Goal: Task Accomplishment & Management: Manage account settings

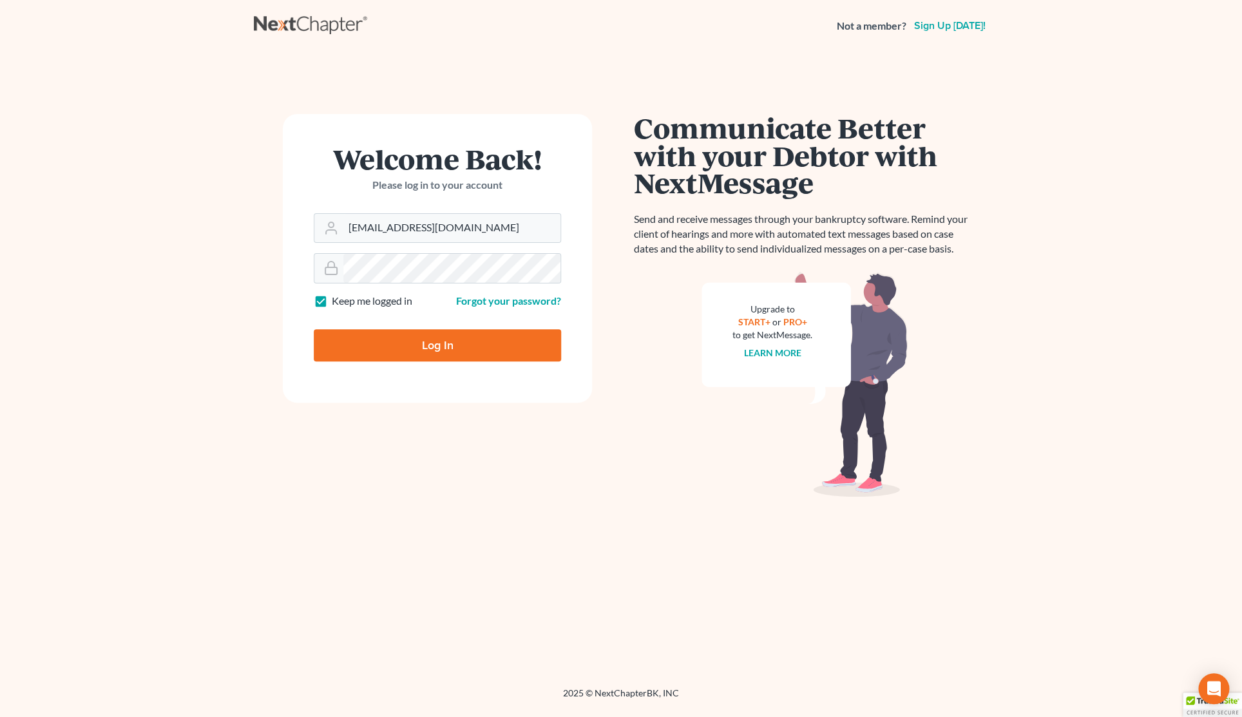
click at [437, 345] on input "Log In" at bounding box center [437, 345] width 247 height 32
type input "Thinking..."
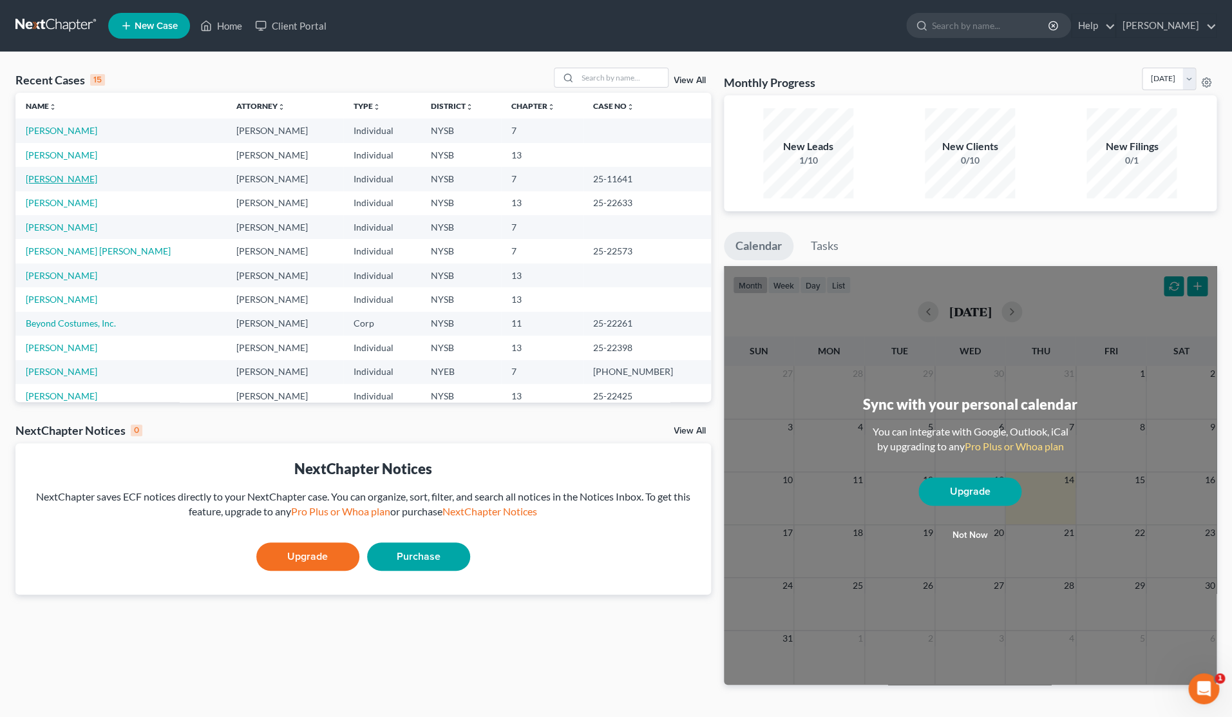
click at [91, 183] on link "Madera, Michelle" at bounding box center [61, 178] width 71 height 11
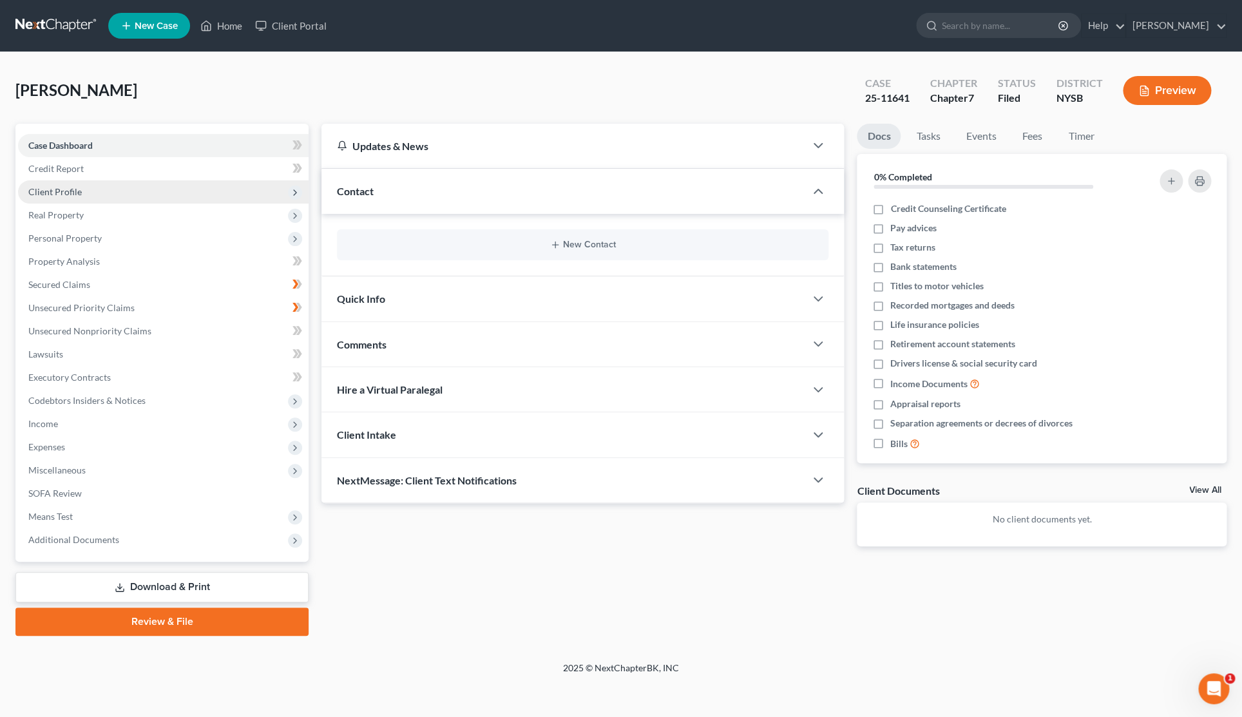
click at [68, 196] on span "Client Profile" at bounding box center [54, 191] width 53 height 11
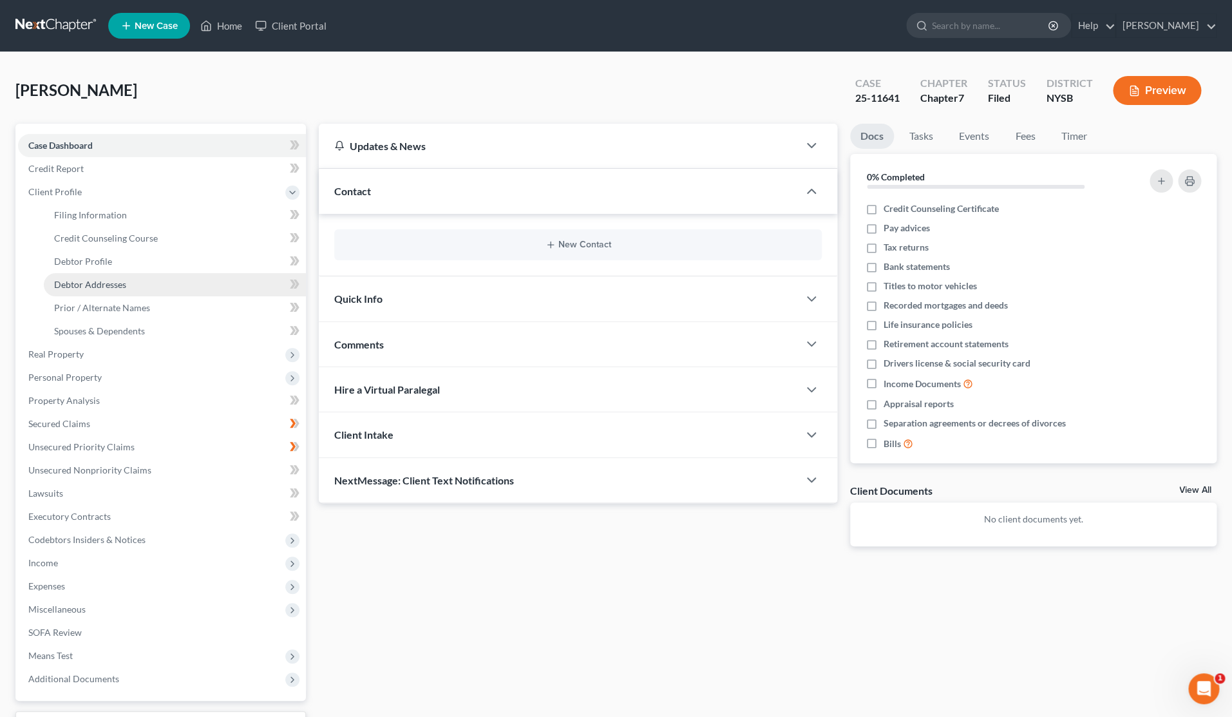
click at [93, 285] on span "Debtor Addresses" at bounding box center [90, 284] width 72 height 11
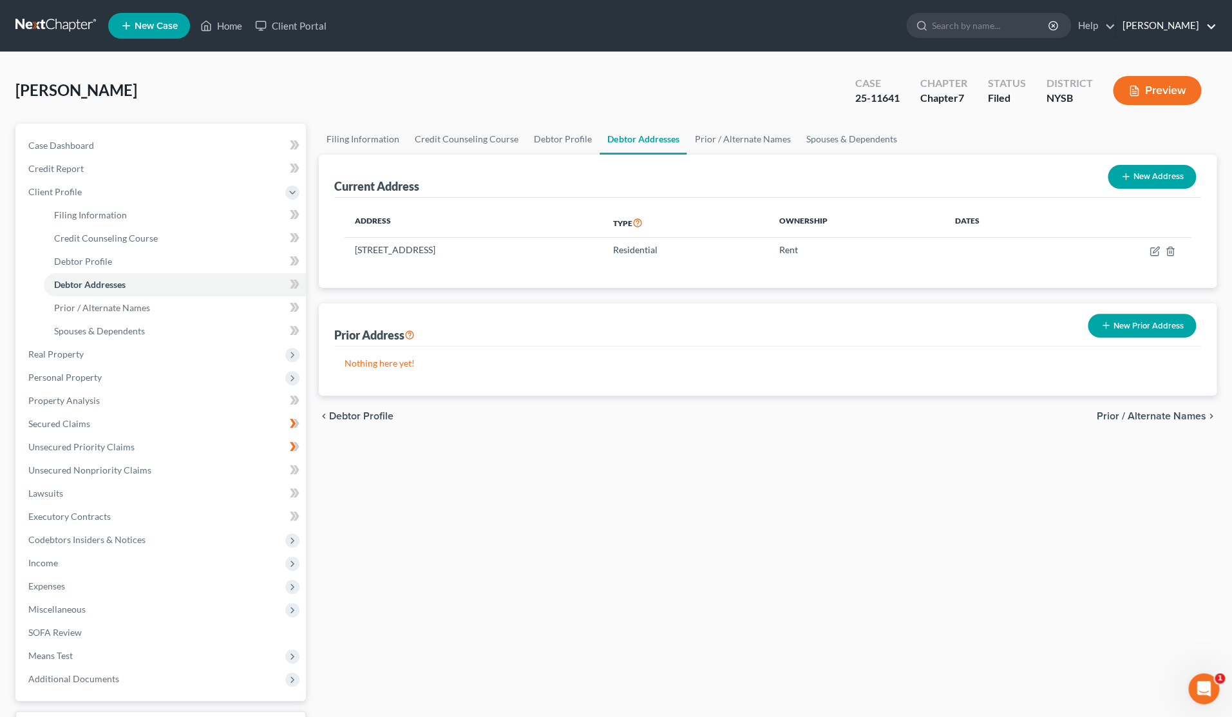
click at [1150, 30] on link "Daniel S. Alter" at bounding box center [1166, 25] width 100 height 23
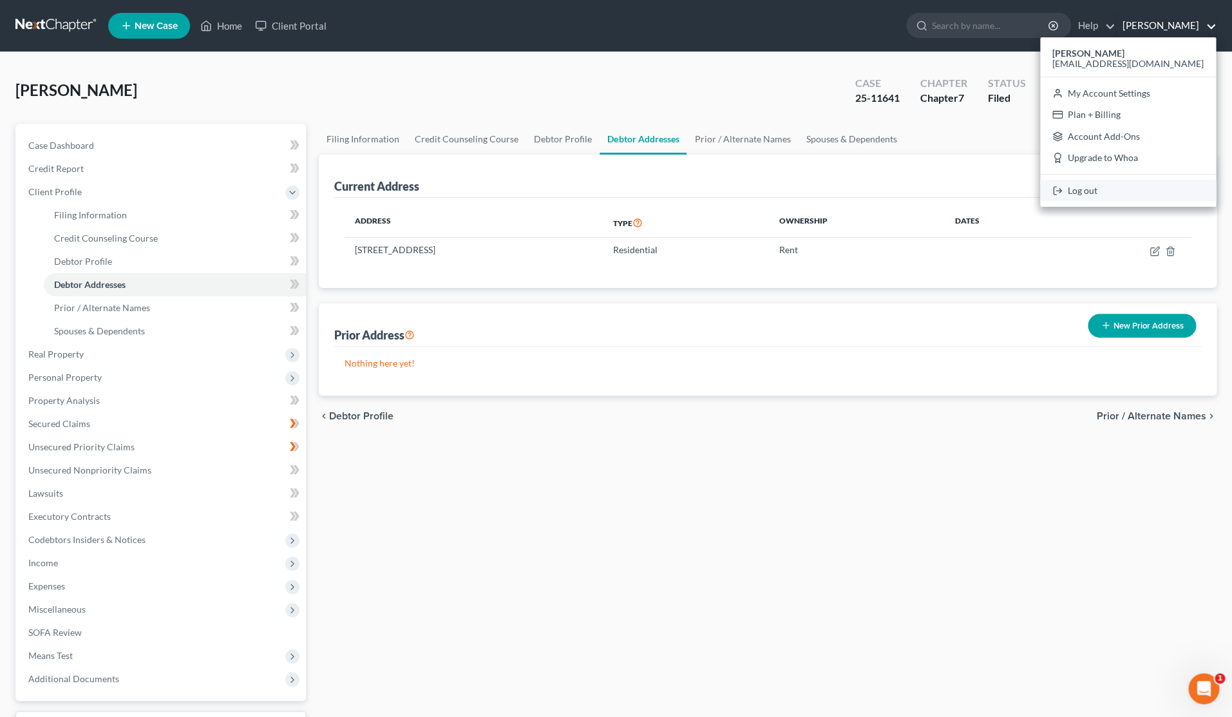
click at [1146, 191] on link "Log out" at bounding box center [1128, 191] width 176 height 22
